Goal: Find specific page/section: Find specific page/section

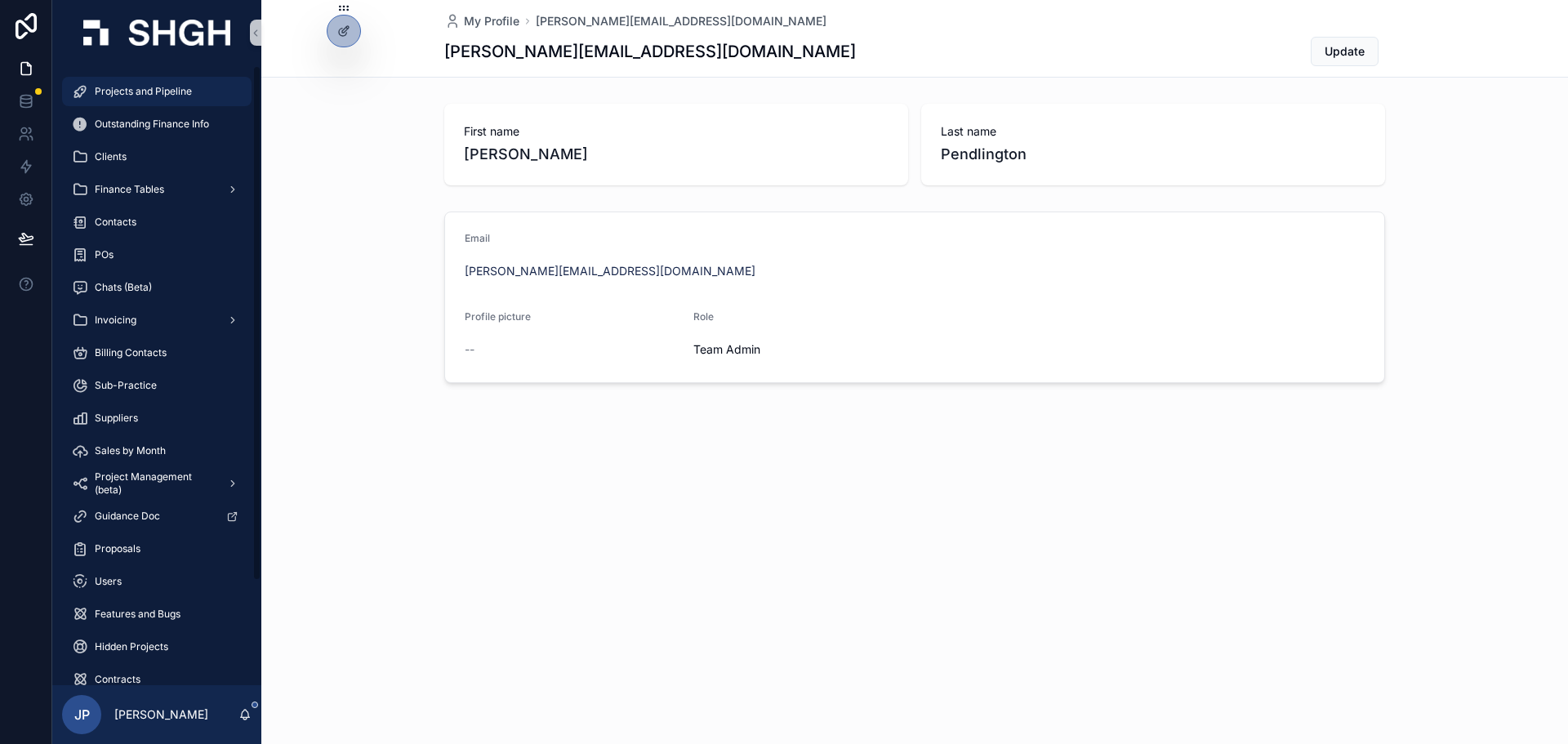
click at [134, 85] on span "Projects and Pipeline" at bounding box center [143, 92] width 97 height 13
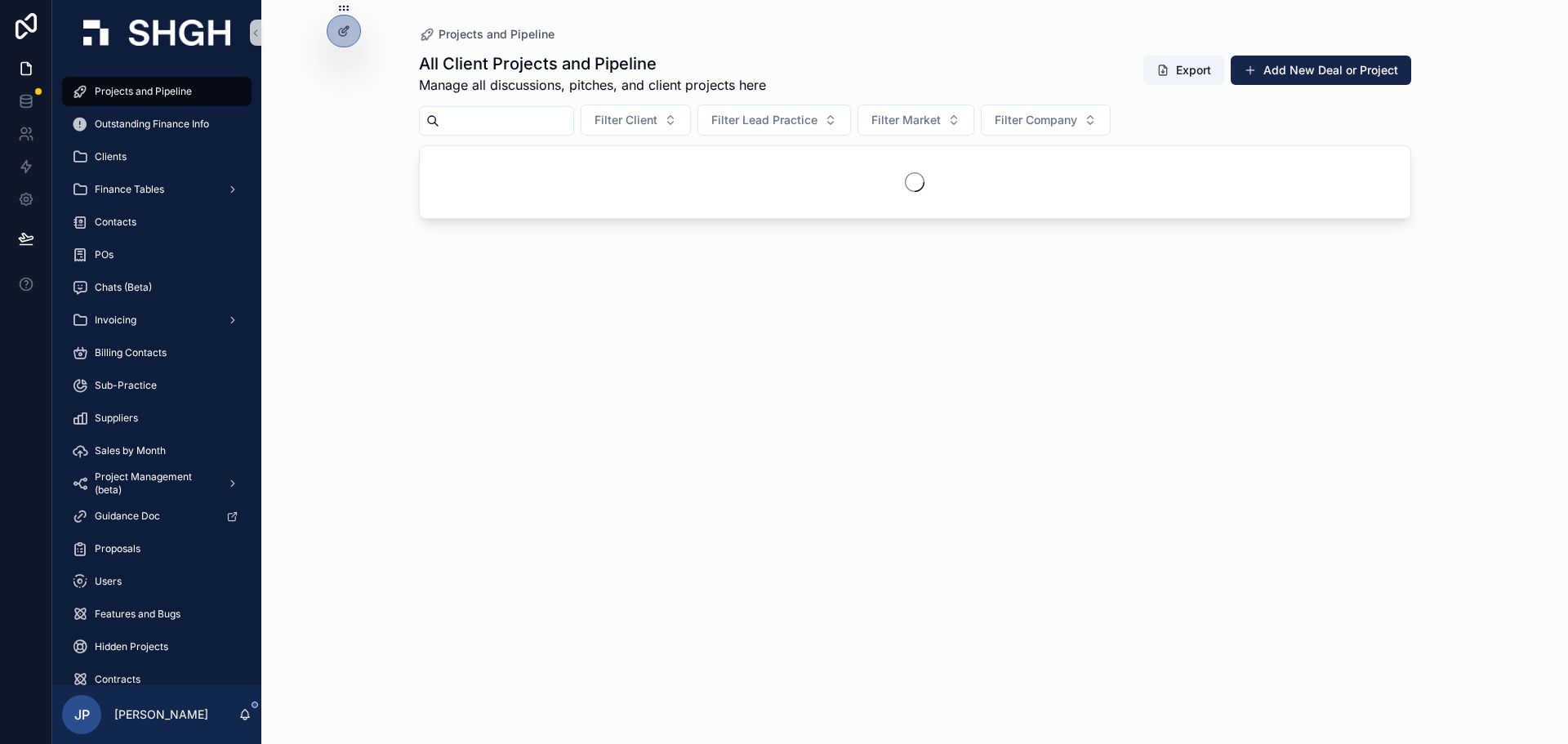
click at [520, 127] on input "scrollable content" at bounding box center [506, 120] width 134 height 23
type input "*******"
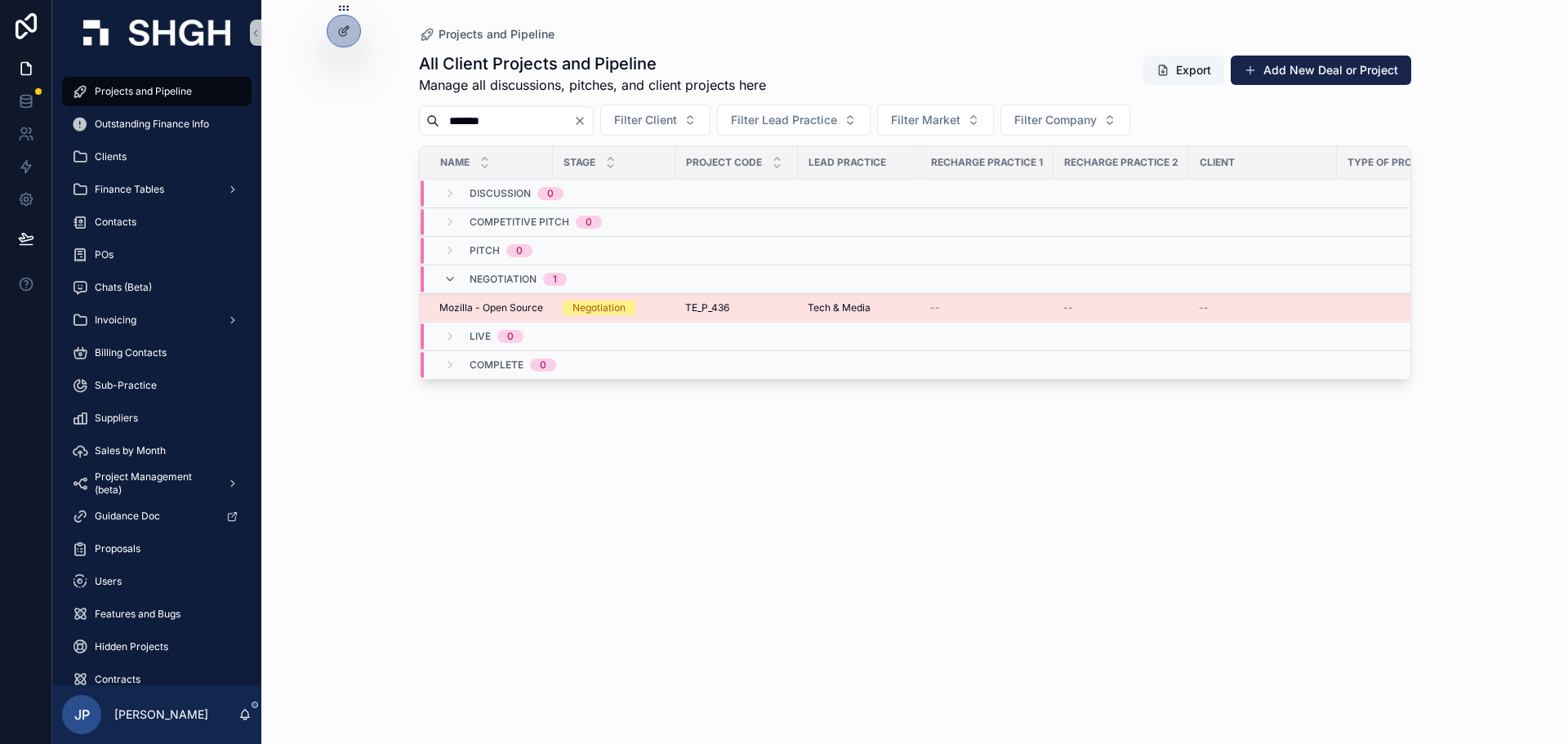
click at [480, 301] on span "Mozilla - Open Source" at bounding box center [491, 307] width 104 height 13
